Goal: Navigation & Orientation: Find specific page/section

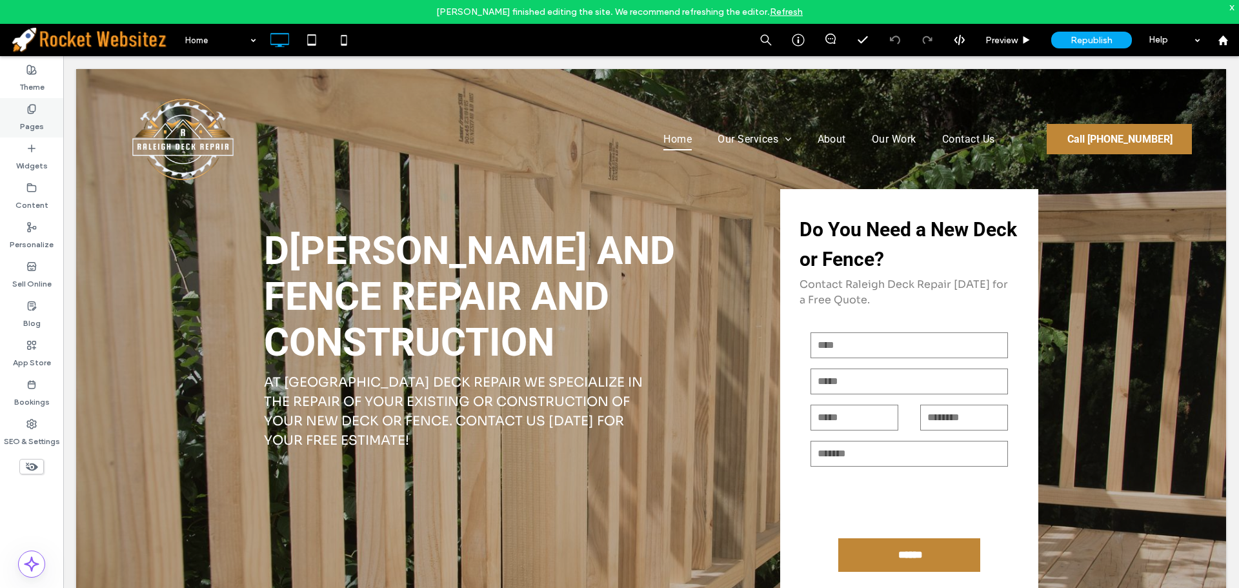
click at [28, 117] on label "Pages" at bounding box center [32, 123] width 24 height 18
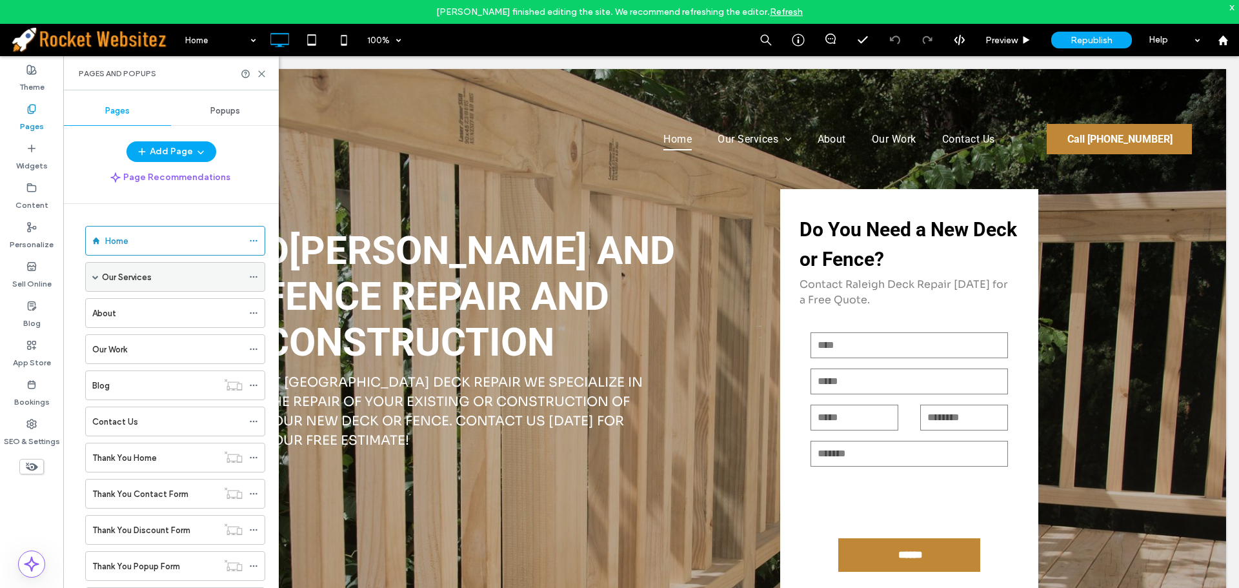
click at [96, 281] on span at bounding box center [95, 277] width 6 height 28
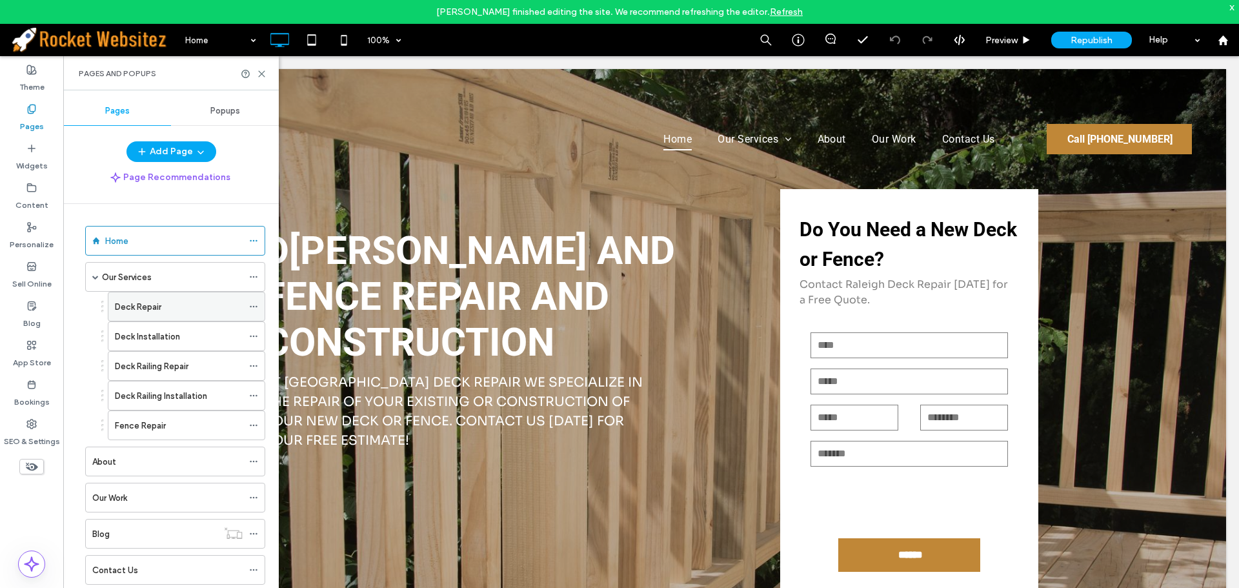
click at [150, 300] on label "Deck Repair" at bounding box center [138, 307] width 46 height 23
click at [262, 73] on use at bounding box center [262, 74] width 6 height 6
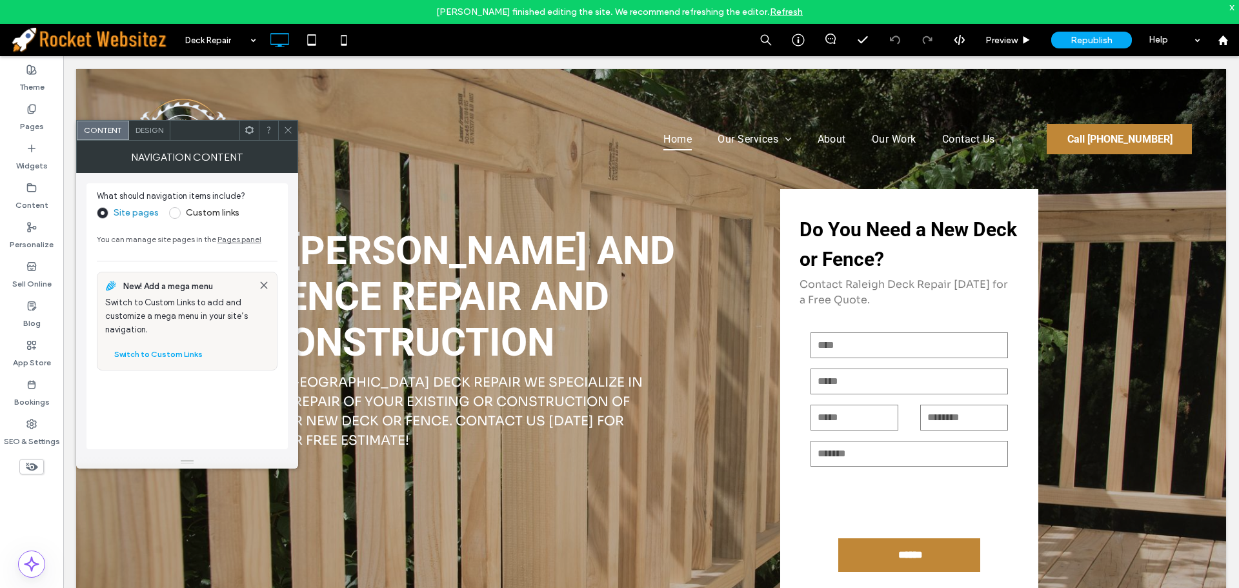
click at [284, 130] on icon at bounding box center [288, 130] width 10 height 10
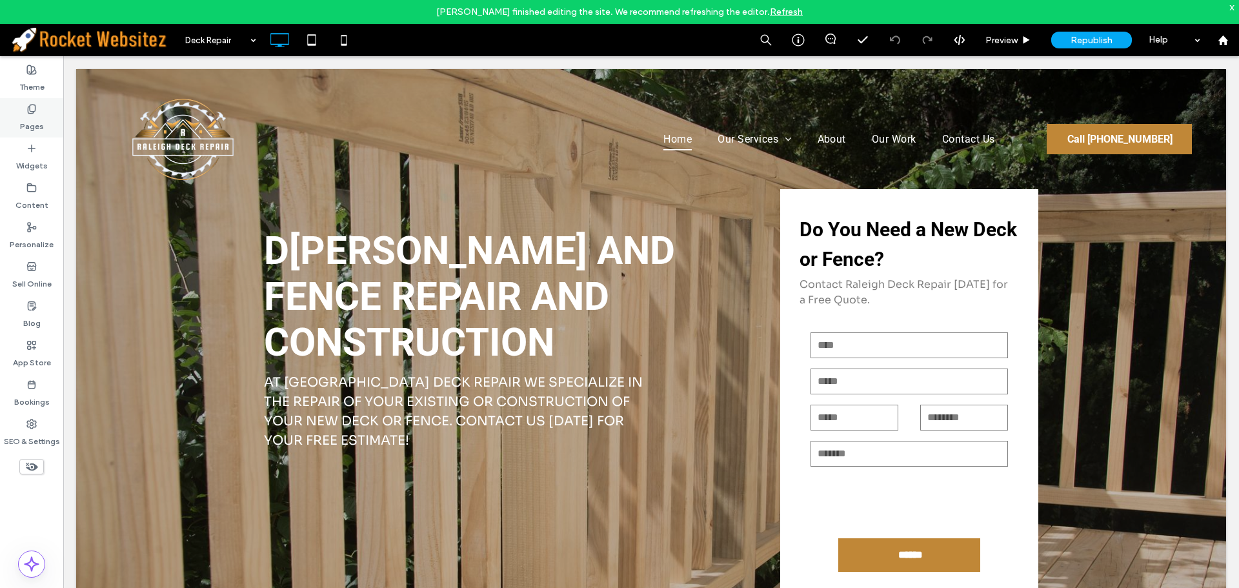
click at [30, 126] on label "Pages" at bounding box center [32, 123] width 24 height 18
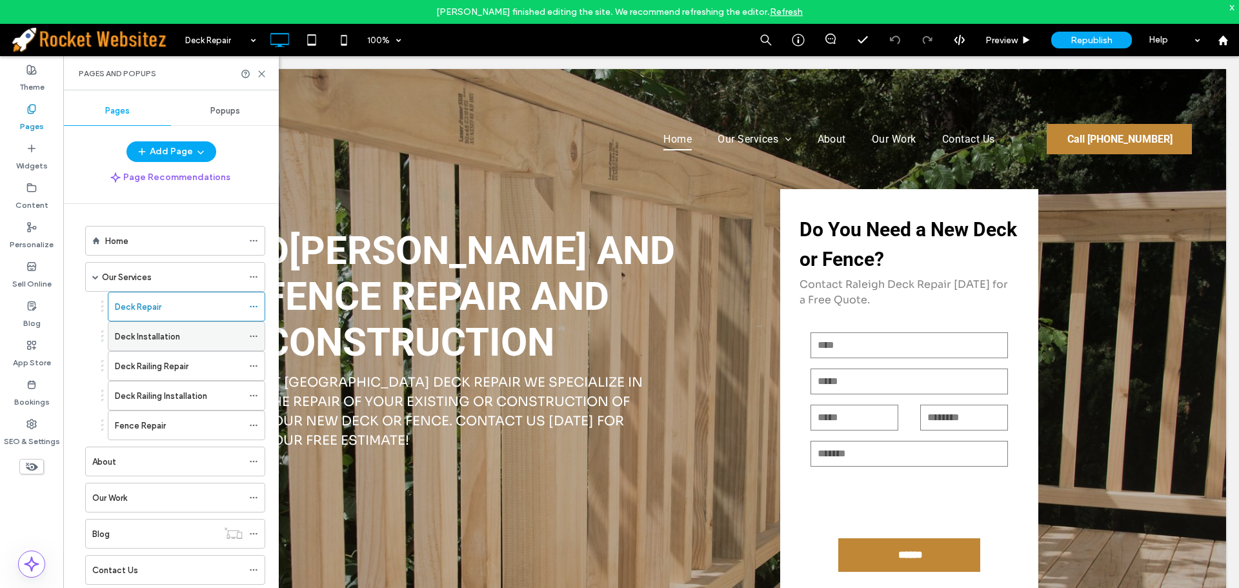
click at [148, 341] on label "Deck Installation" at bounding box center [147, 336] width 65 height 23
click at [261, 73] on use at bounding box center [262, 74] width 6 height 6
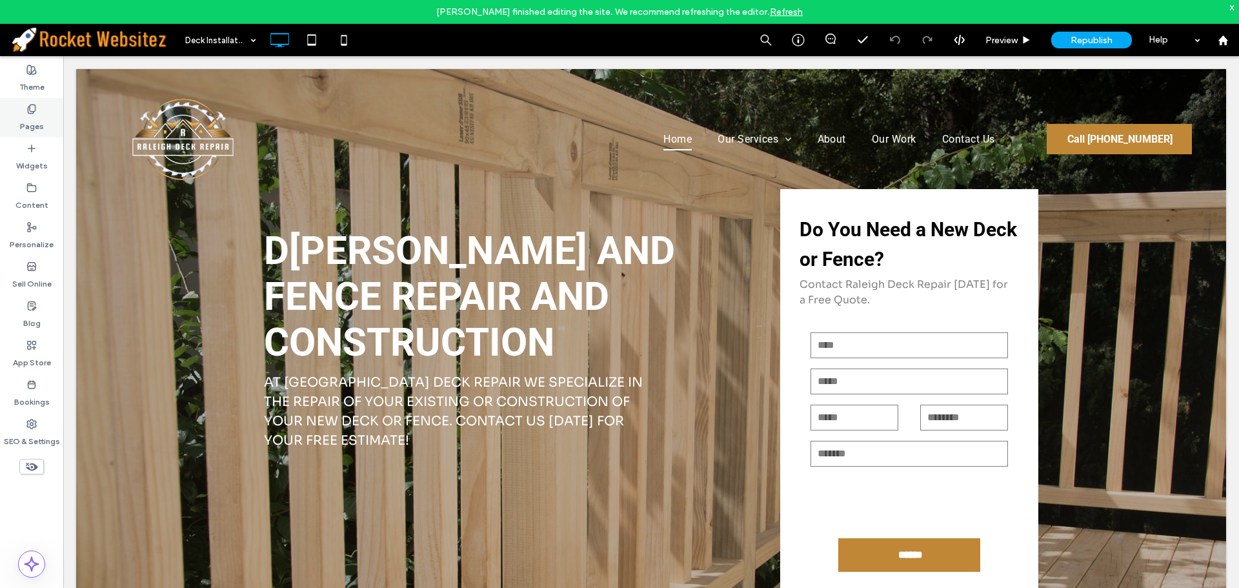
click at [28, 114] on label "Pages" at bounding box center [32, 123] width 24 height 18
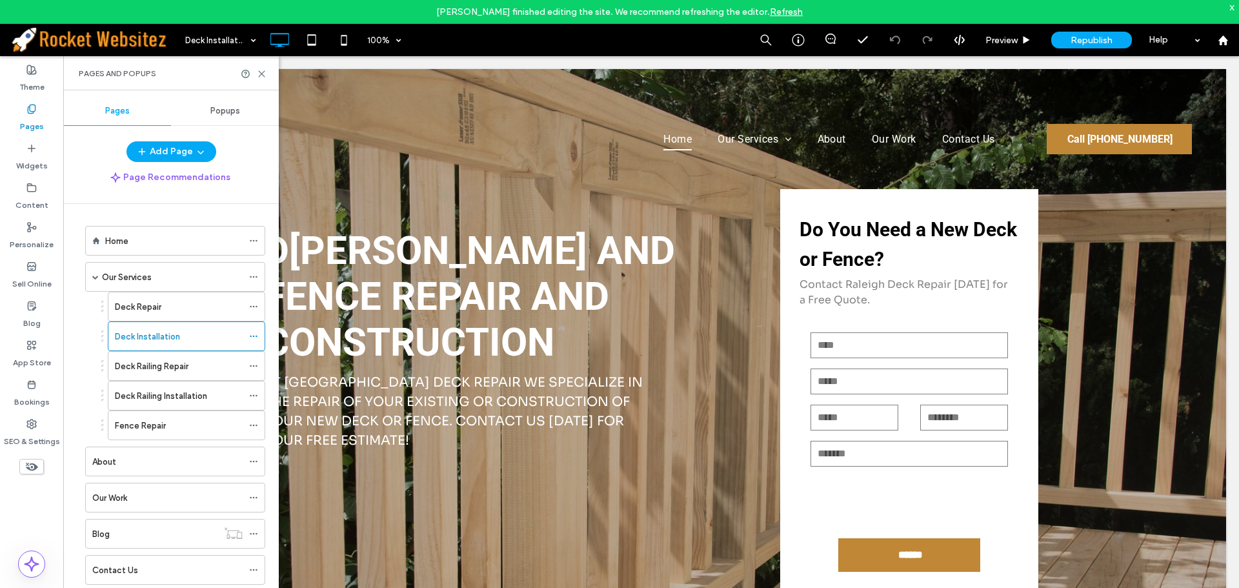
click at [145, 246] on div "Home" at bounding box center [173, 241] width 137 height 14
click at [262, 75] on icon at bounding box center [262, 74] width 10 height 10
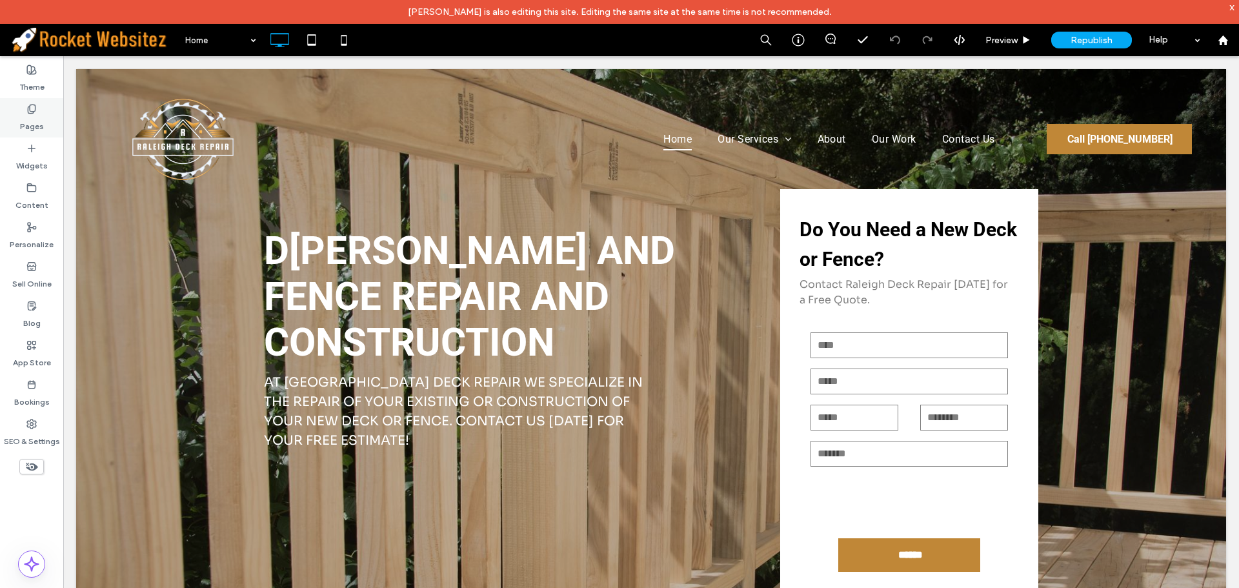
click at [37, 114] on div "Pages" at bounding box center [31, 117] width 63 height 39
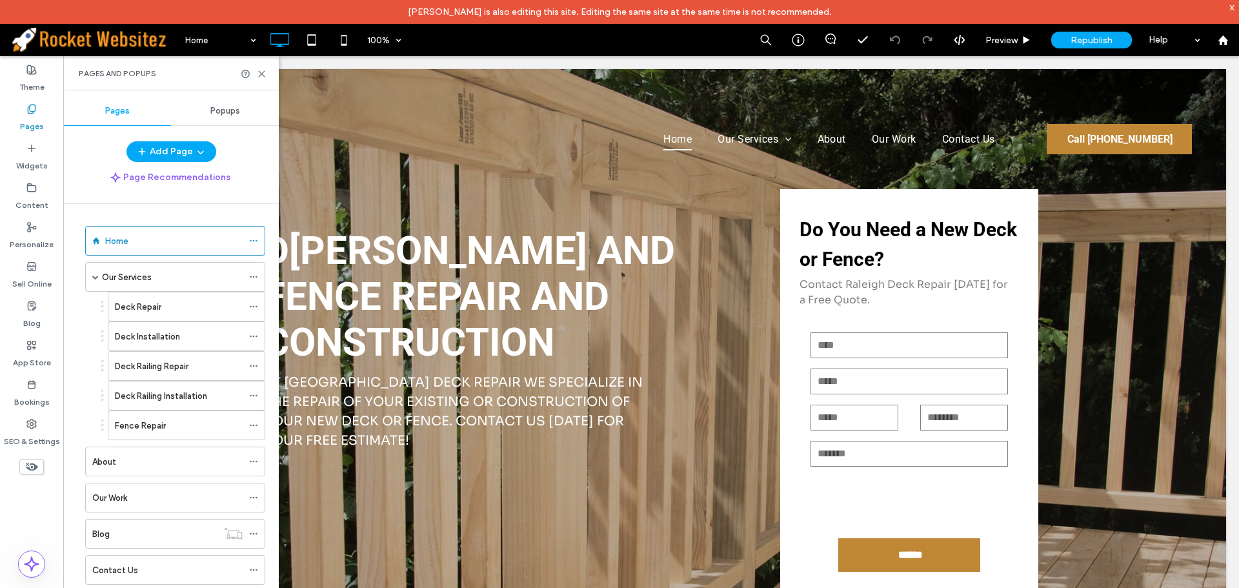
click at [37, 114] on div "Pages" at bounding box center [31, 117] width 63 height 39
click at [266, 76] on icon at bounding box center [262, 74] width 10 height 10
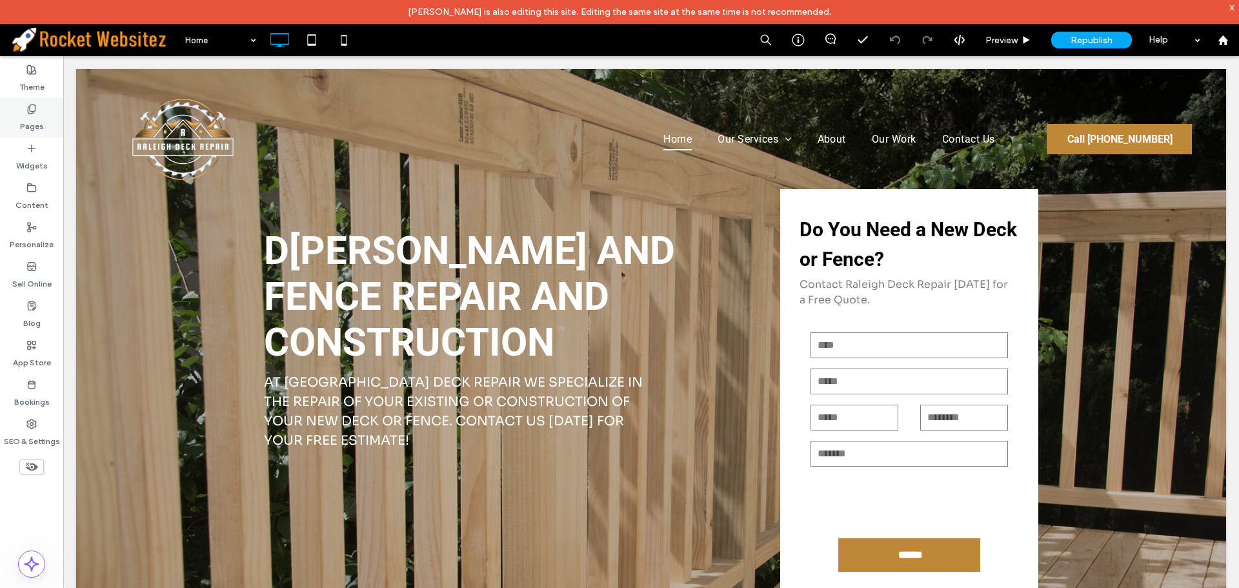
click at [30, 116] on label "Pages" at bounding box center [32, 123] width 24 height 18
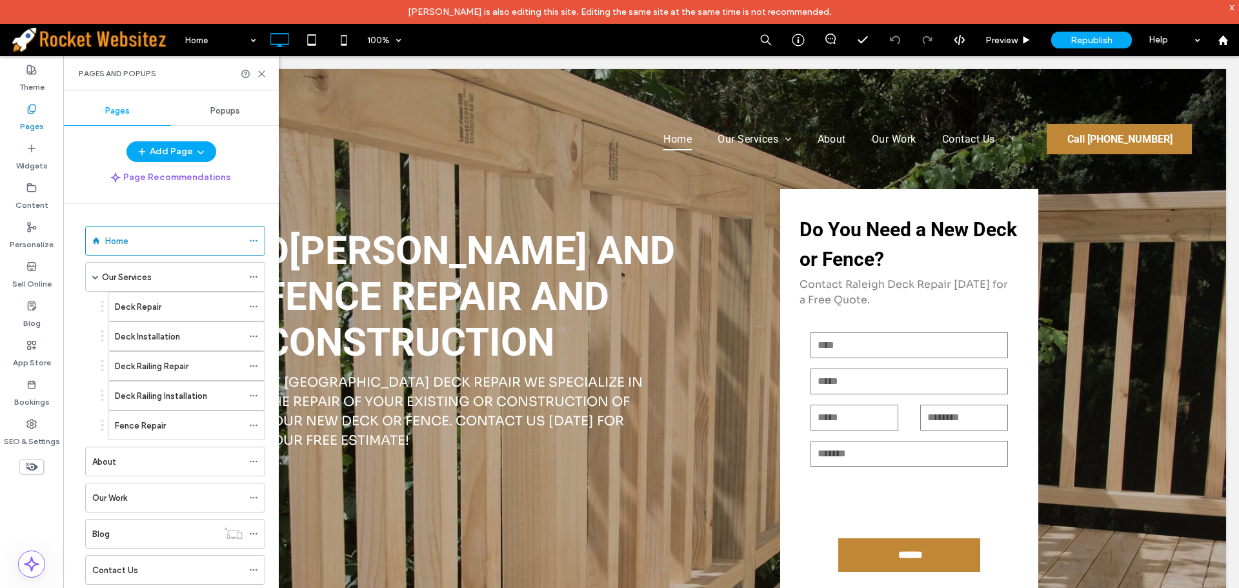
click at [30, 116] on label "Pages" at bounding box center [32, 123] width 24 height 18
click at [262, 75] on icon at bounding box center [262, 74] width 10 height 10
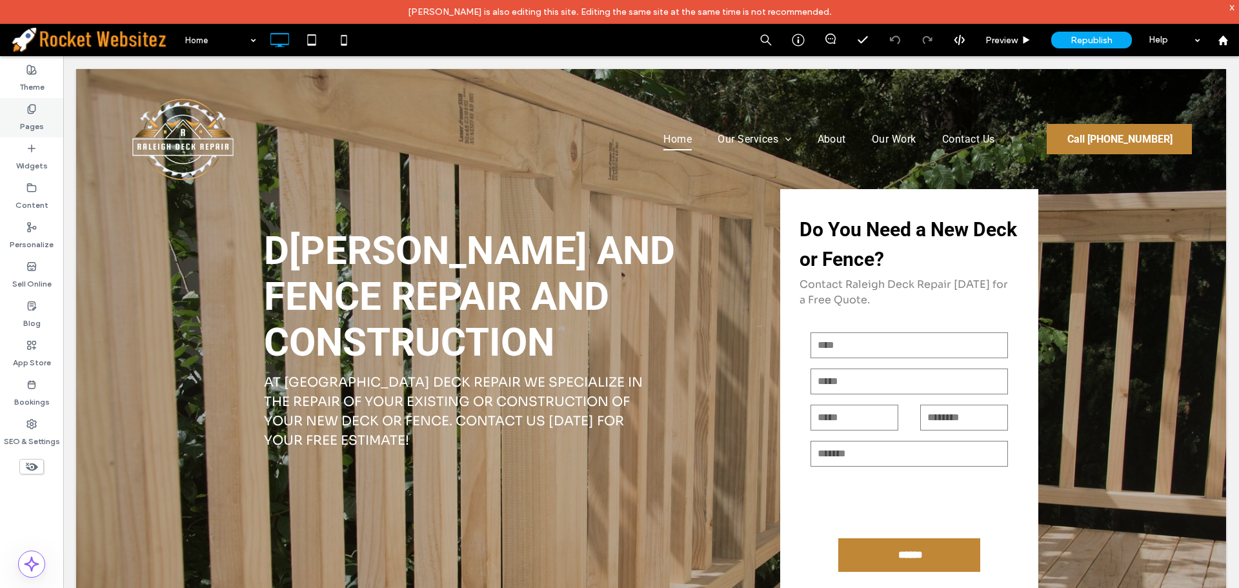
click at [21, 111] on div "Pages" at bounding box center [31, 117] width 63 height 39
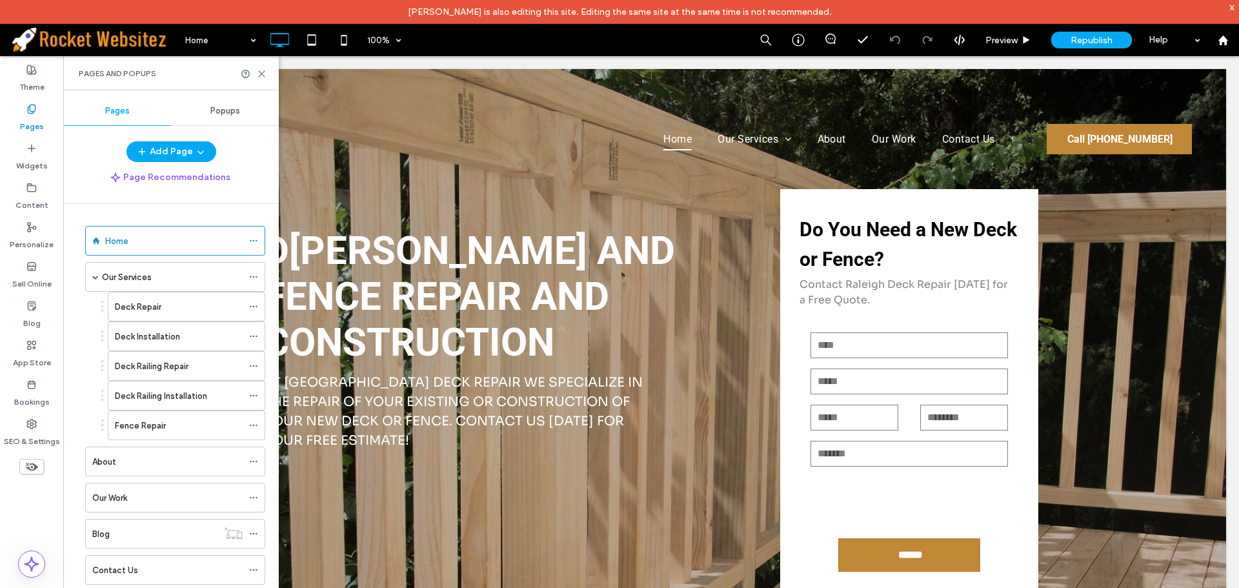
click at [21, 111] on div "Pages" at bounding box center [31, 117] width 63 height 39
click at [265, 72] on icon at bounding box center [262, 74] width 10 height 10
